Goal: Transaction & Acquisition: Purchase product/service

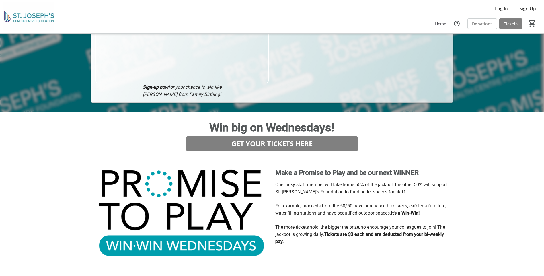
scroll to position [172, 0]
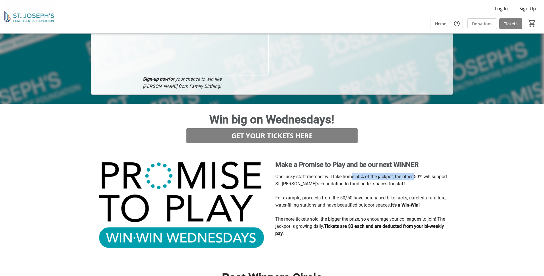
drag, startPoint x: 353, startPoint y: 174, endPoint x: 408, endPoint y: 196, distance: 59.1
click at [408, 196] on div "One lucky staff member will take home 50% of the jackpot; the other 50% will su…" at bounding box center [362, 205] width 174 height 64
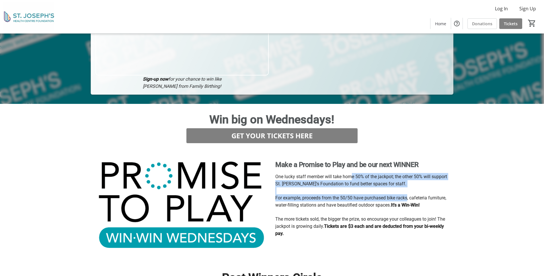
drag, startPoint x: 408, startPoint y: 196, endPoint x: 403, endPoint y: 205, distance: 10.7
click at [403, 205] on strong "It's a Win-Win!" at bounding box center [405, 204] width 29 height 5
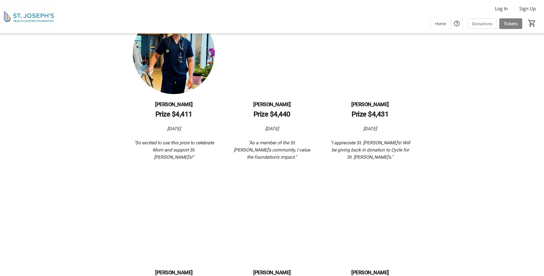
scroll to position [545, 0]
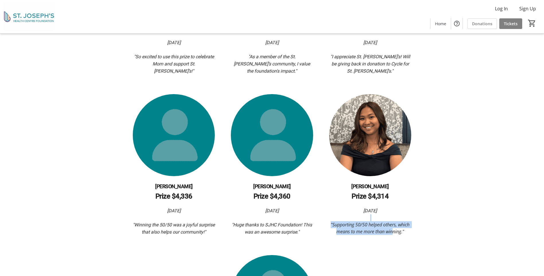
drag, startPoint x: 381, startPoint y: 218, endPoint x: 391, endPoint y: 229, distance: 14.4
click at [391, 229] on div "[DATE] "Supporting 50/50 helped others, which means to me more than winning."" at bounding box center [370, 221] width 82 height 28
drag, startPoint x: 391, startPoint y: 229, endPoint x: 395, endPoint y: 241, distance: 12.6
click at [395, 241] on div "[PERSON_NAME] Prize $4,411 [DATE] "So excited to use this prize to celebrate Mo…" at bounding box center [272, 155] width 356 height 458
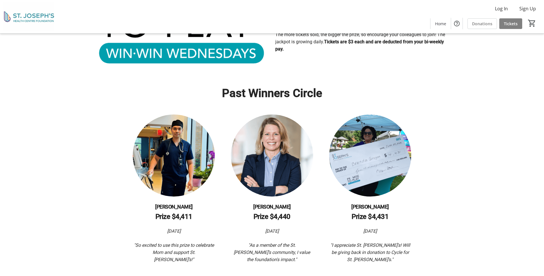
scroll to position [344, 0]
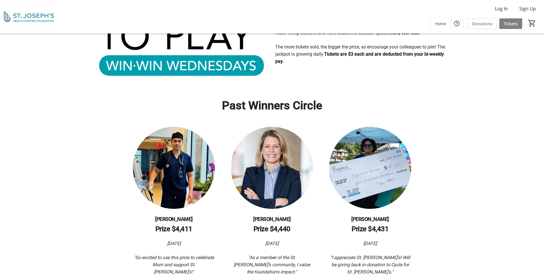
click at [374, 152] on img at bounding box center [370, 168] width 82 height 82
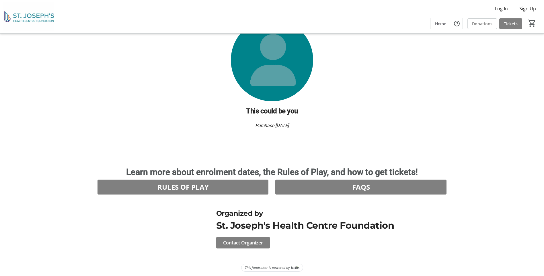
scroll to position [782, 0]
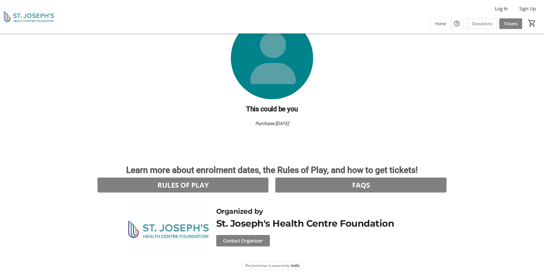
drag, startPoint x: 216, startPoint y: 182, endPoint x: 424, endPoint y: 120, distance: 217.3
click at [506, 21] on span "Tickets" at bounding box center [511, 24] width 14 height 6
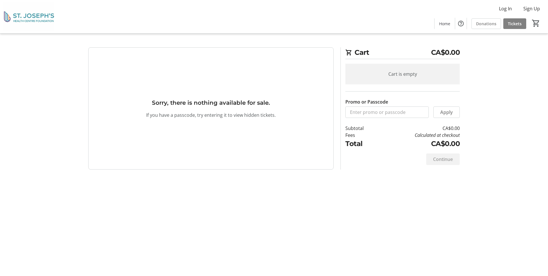
click at [397, 83] on div "Cart is empty" at bounding box center [402, 74] width 114 height 21
click at [37, 21] on img at bounding box center [28, 16] width 51 height 29
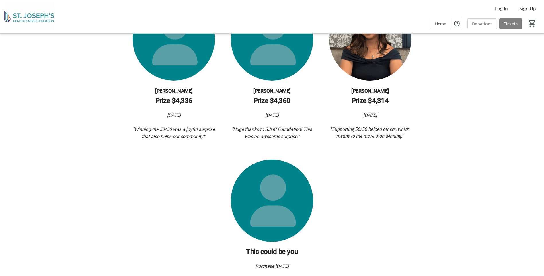
scroll to position [582, 0]
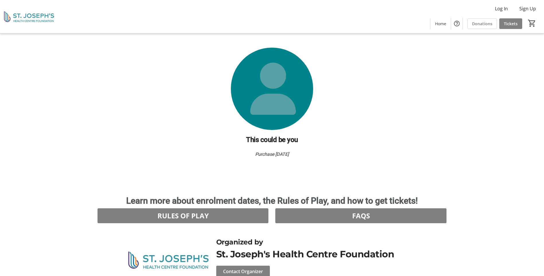
scroll to position [782, 0]
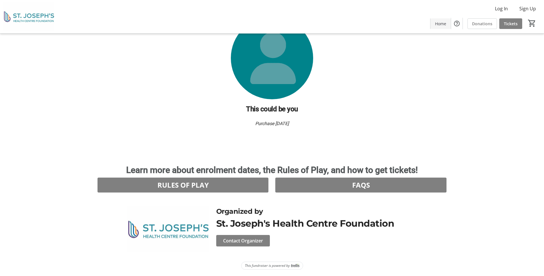
click at [436, 23] on span "Home" at bounding box center [440, 24] width 11 height 6
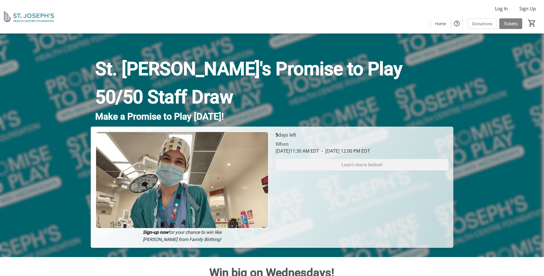
scroll to position [29, 0]
